Goal: Navigation & Orientation: Find specific page/section

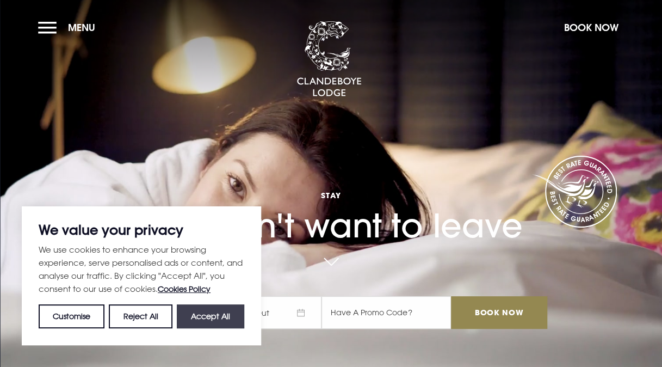
click at [208, 314] on button "Accept All" at bounding box center [210, 316] width 67 height 24
checkbox input "true"
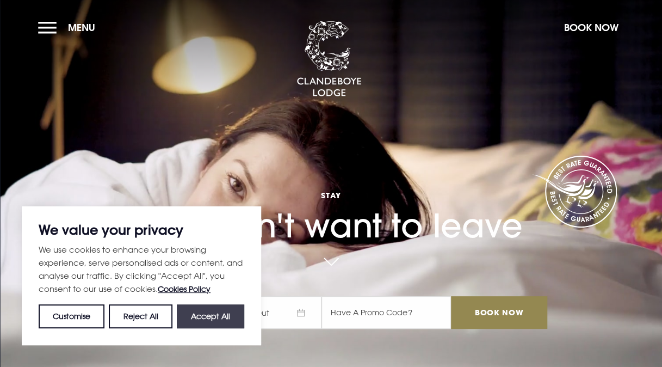
checkbox input "true"
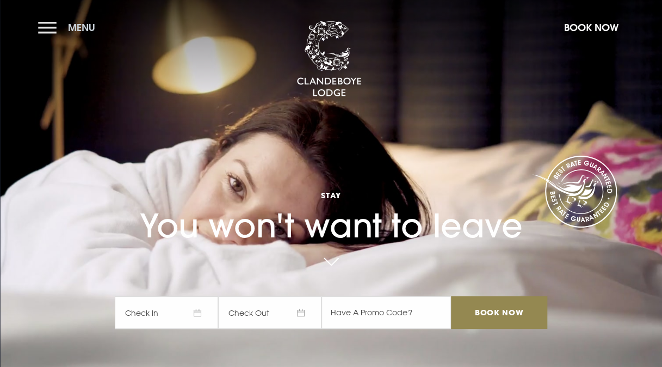
click at [50, 24] on button "Menu" at bounding box center [69, 27] width 63 height 23
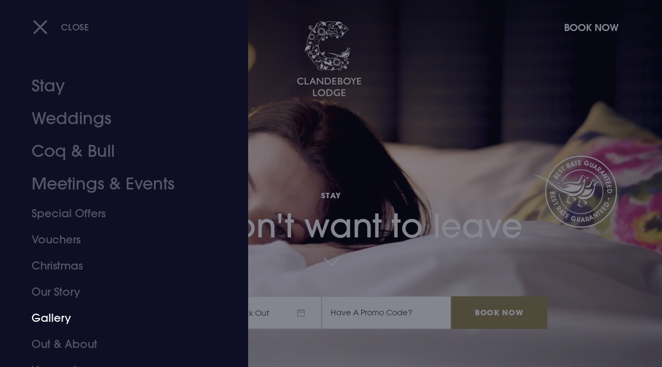
click at [50, 313] on link "Gallery" at bounding box center [117, 318] width 170 height 26
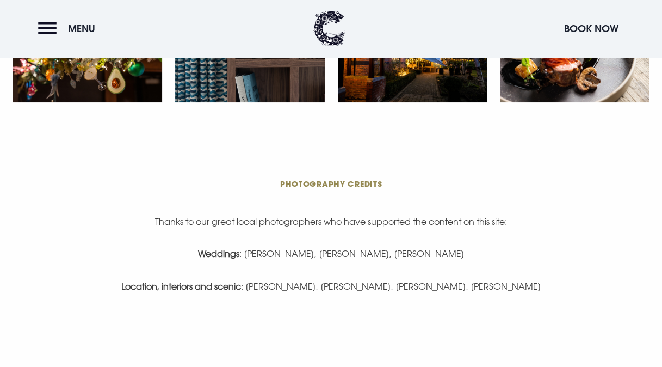
scroll to position [2013, 0]
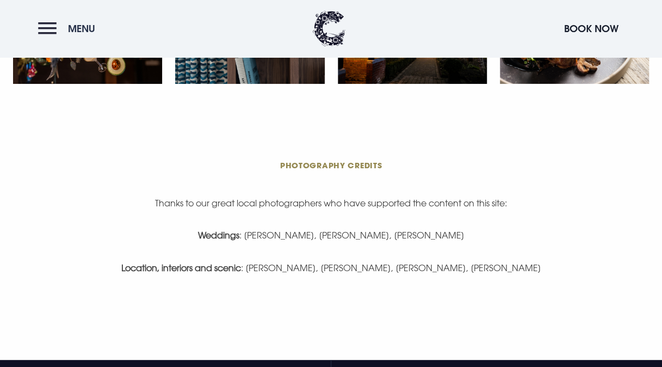
click at [44, 24] on button "Menu" at bounding box center [69, 28] width 63 height 23
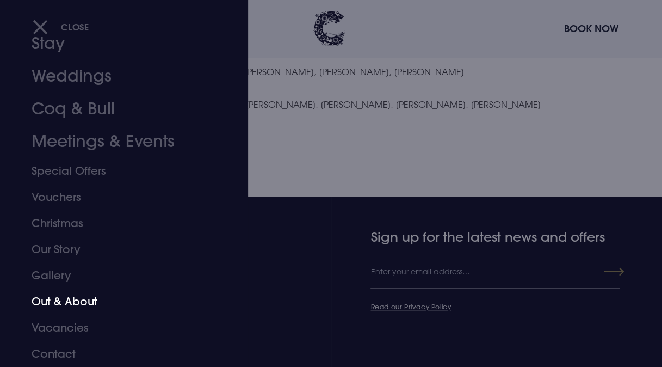
scroll to position [0, 0]
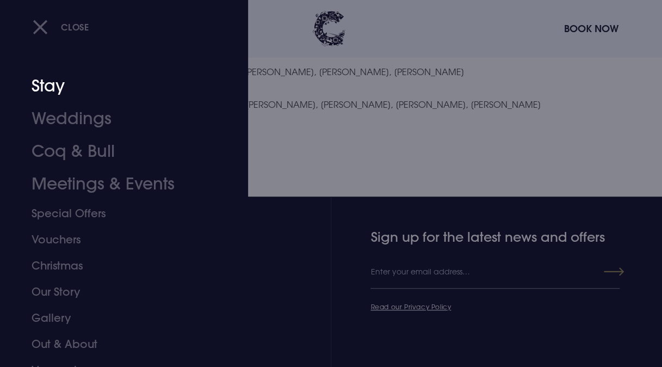
click at [53, 81] on link "Stay" at bounding box center [117, 86] width 170 height 33
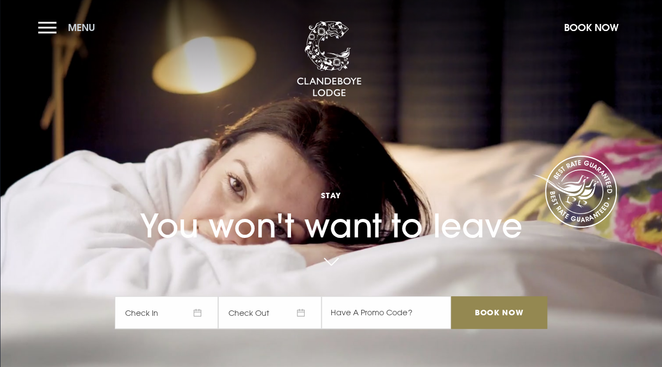
click at [52, 24] on button "Menu" at bounding box center [69, 27] width 63 height 23
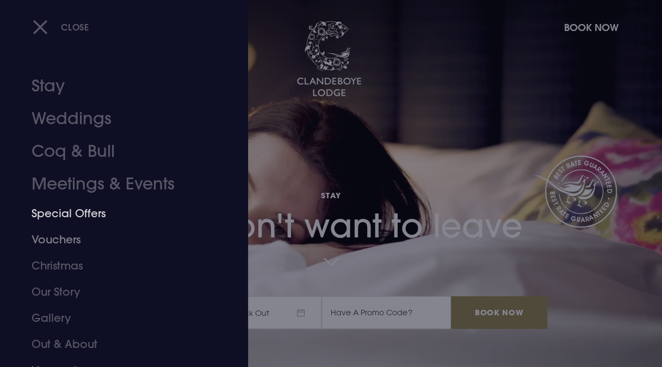
click at [66, 218] on link "Special Offers" at bounding box center [117, 213] width 170 height 26
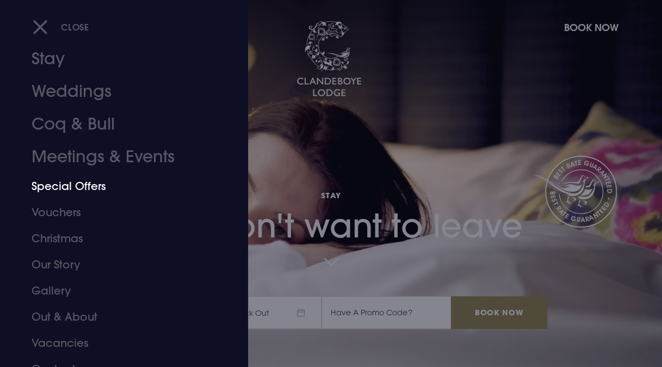
scroll to position [42, 0]
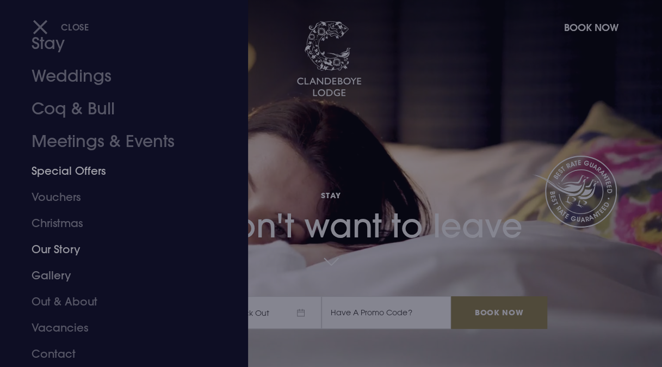
click at [40, 246] on link "Our Story" at bounding box center [117, 249] width 170 height 26
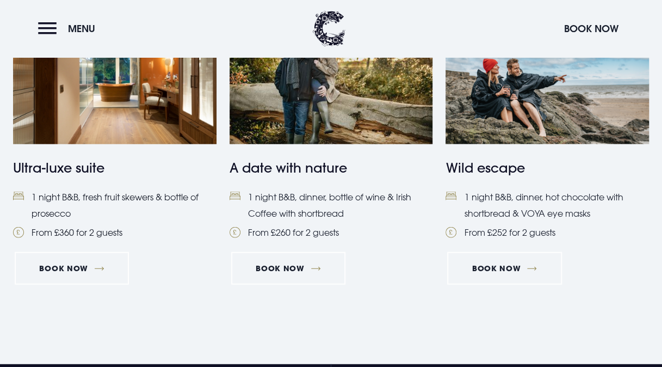
scroll to position [1142, 0]
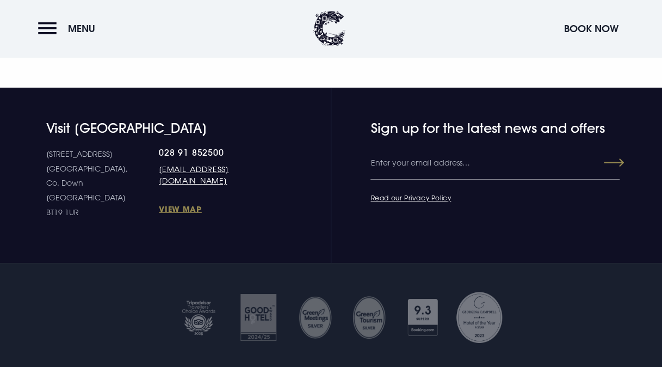
scroll to position [1795, 0]
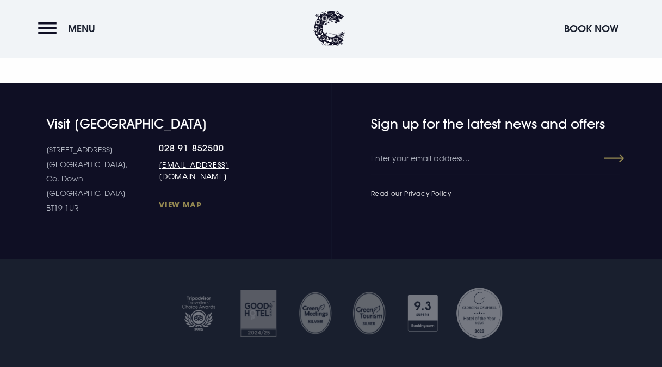
click at [159, 199] on link "View Map" at bounding box center [214, 204] width 110 height 10
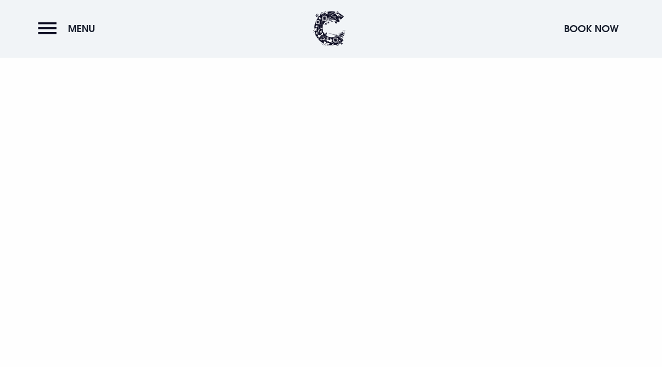
scroll to position [707, 0]
